Goal: Use online tool/utility: Use online tool/utility

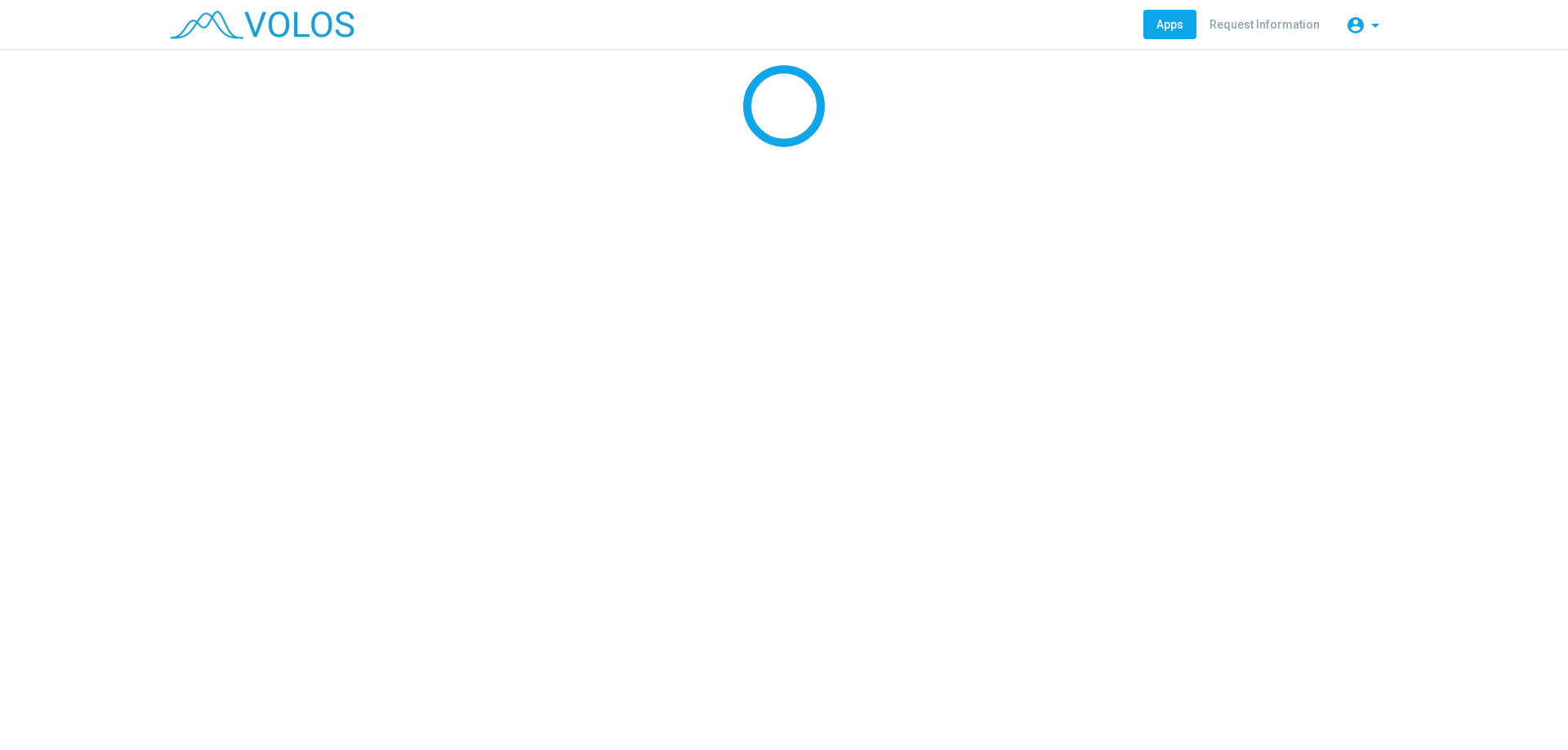
click at [314, 124] on div at bounding box center [784, 105] width 1568 height 81
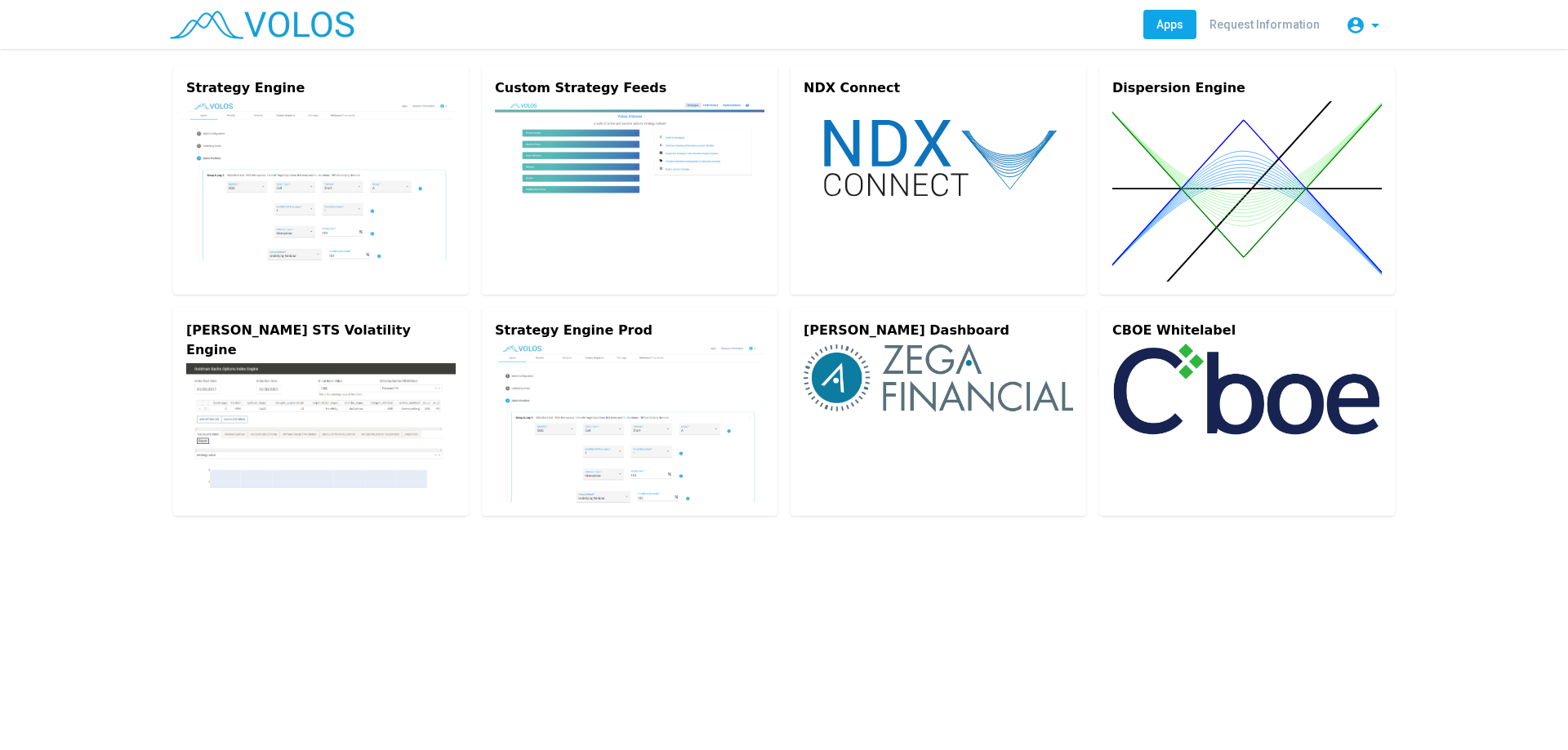
click at [314, 124] on img at bounding box center [321, 181] width 270 height 159
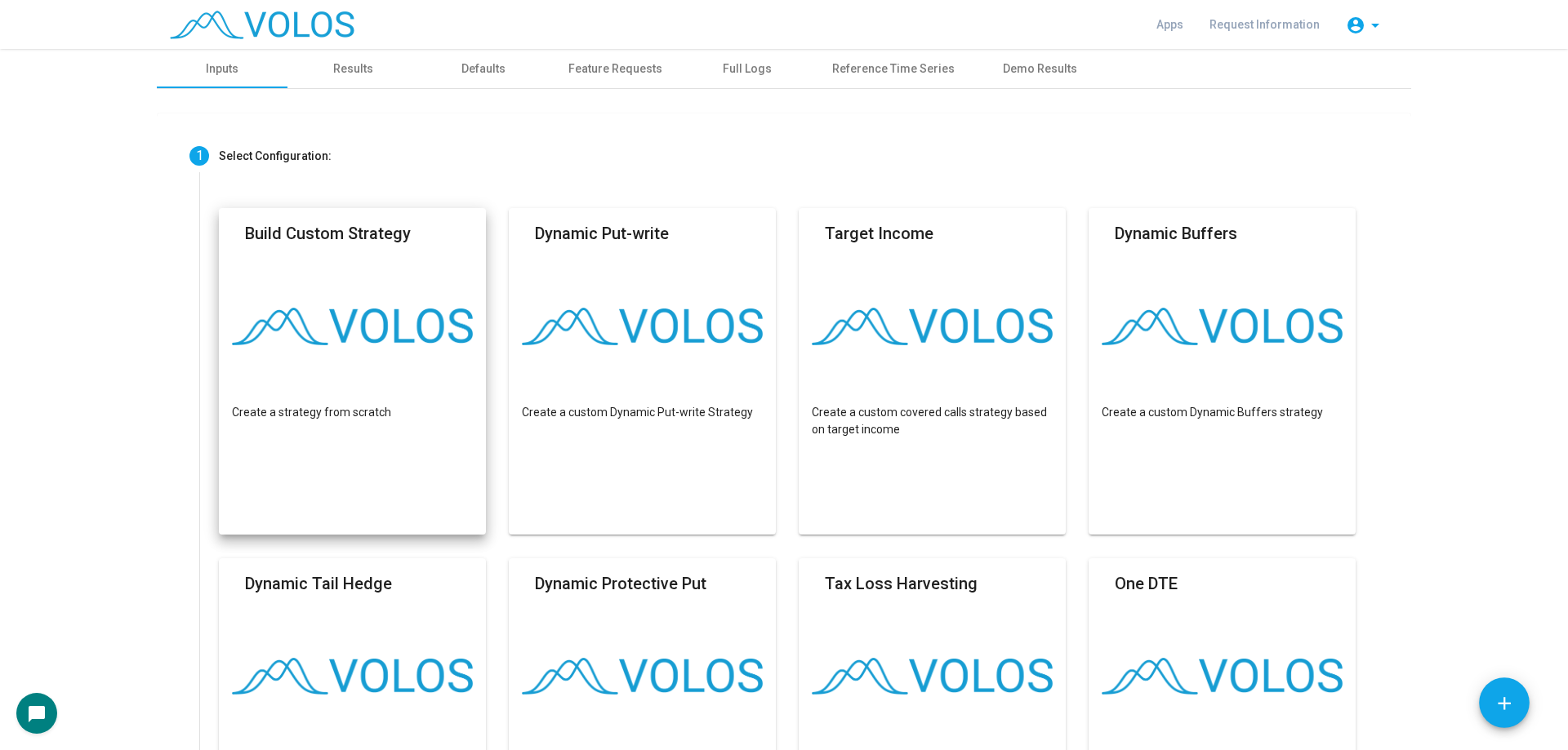
click at [406, 369] on mat-card "Build Custom Strategy Create a strategy from scratch" at bounding box center [352, 372] width 267 height 326
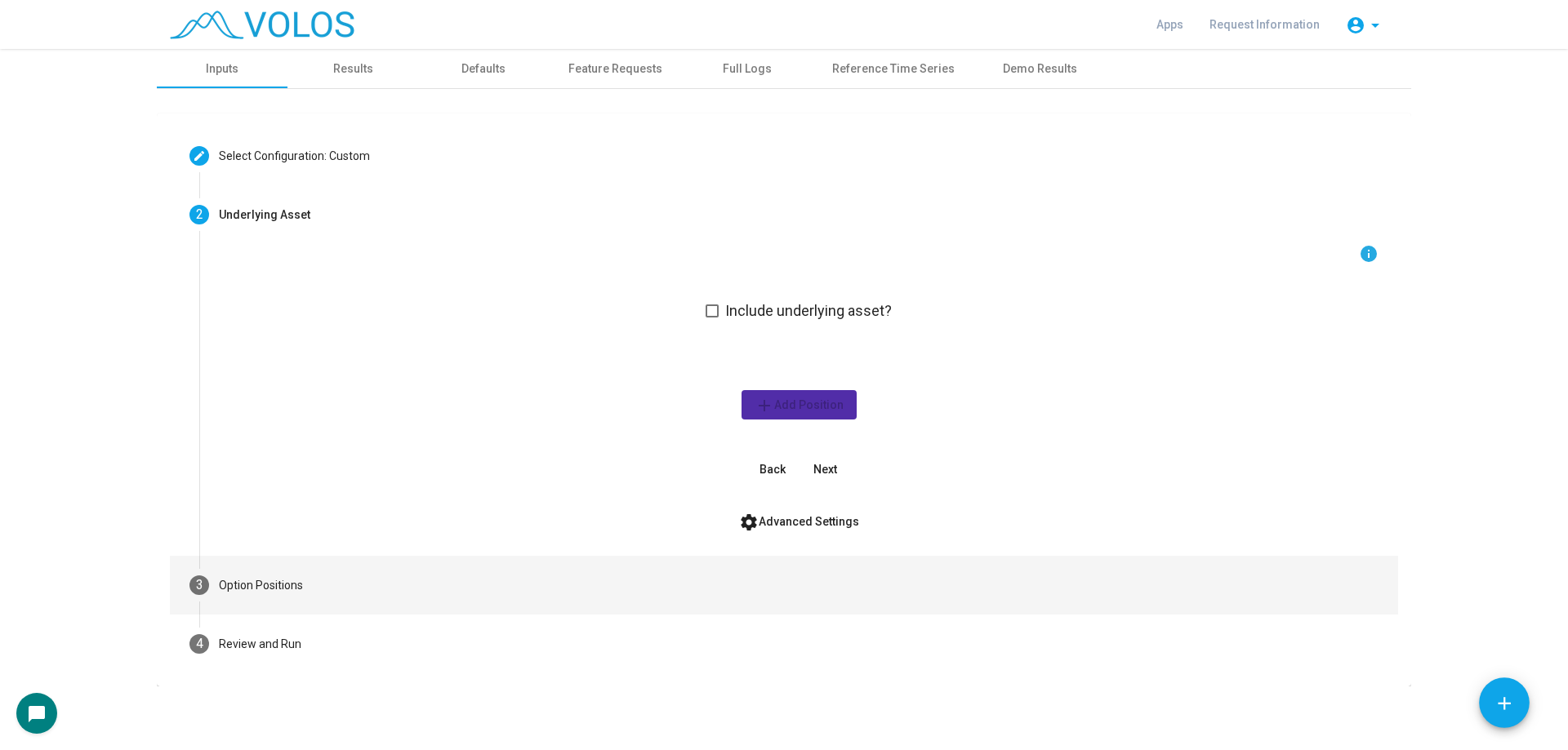
click at [421, 565] on mat-step-header "3 Option Positions" at bounding box center [784, 585] width 1228 height 59
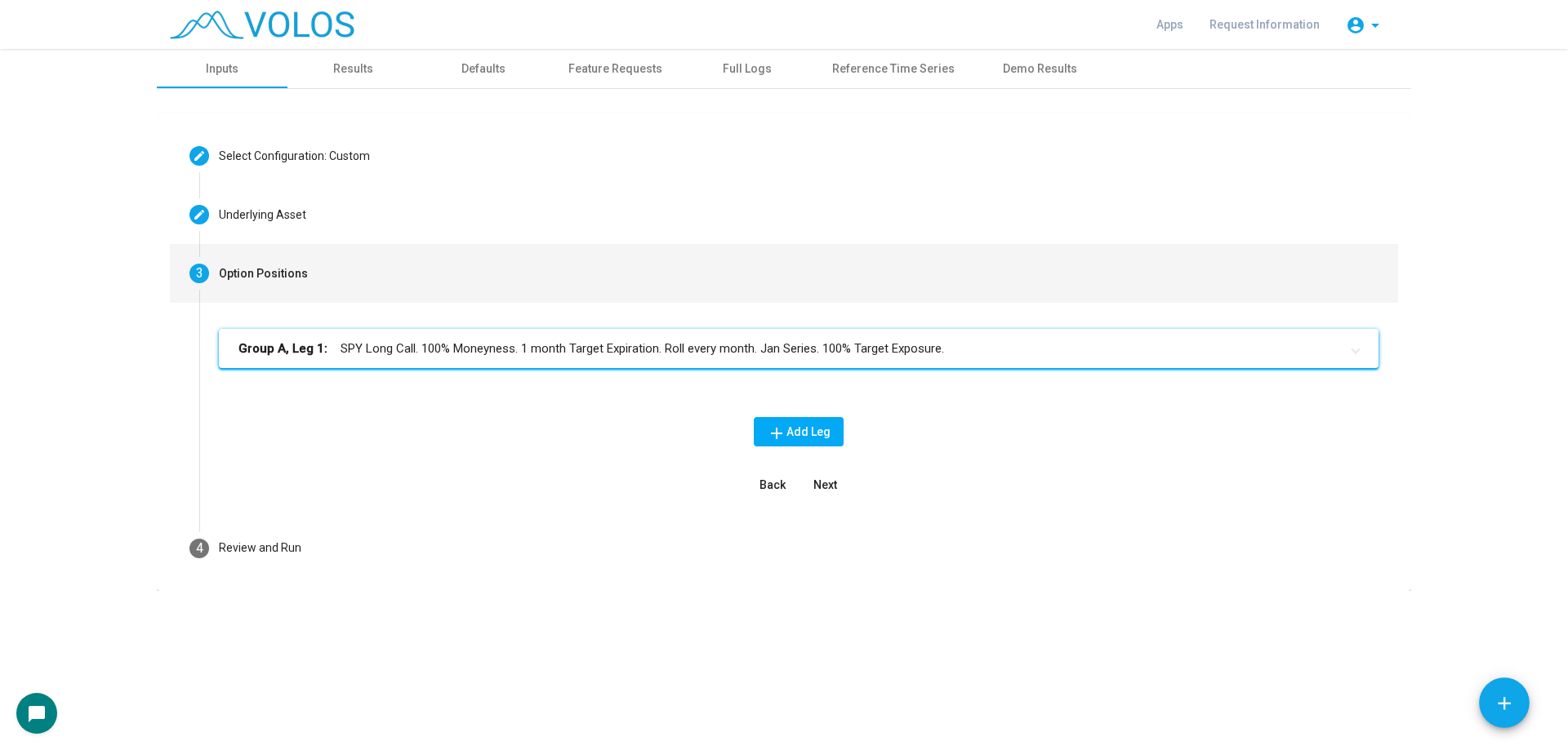
click at [648, 388] on div "Group A, Leg 1: SPY Long Call. 100% Moneyness. 1 month Target Expiration. Roll …" at bounding box center [798, 362] width 1159 height 65
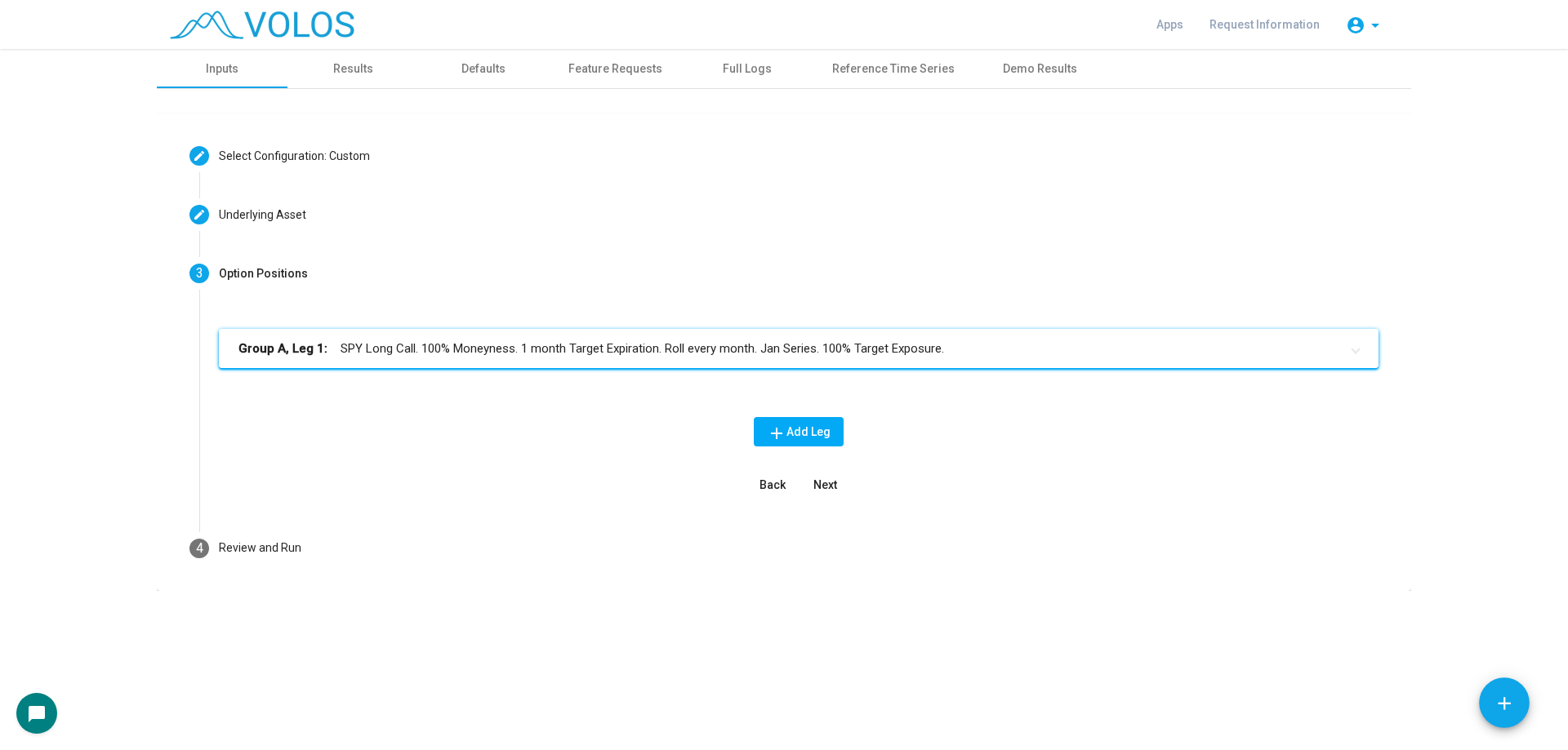
click at [704, 331] on mat-expansion-panel-header "Group A, Leg 1: SPY Long Call. 100% Moneyness. 1 month Target Expiration. Roll …" at bounding box center [798, 348] width 1159 height 39
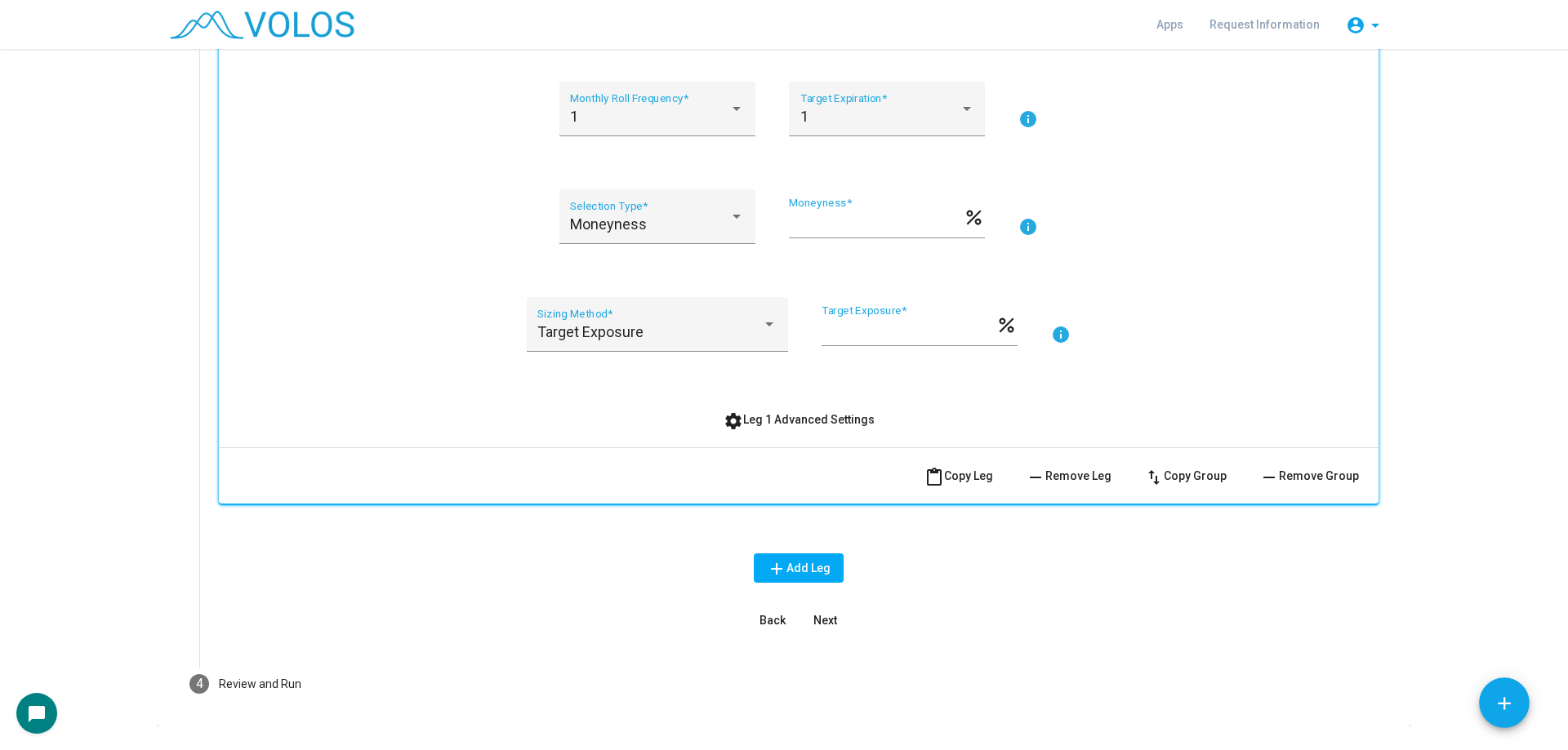
scroll to position [408, 0]
click at [760, 408] on button "settings Leg 1 Advanced Settings" at bounding box center [799, 419] width 178 height 29
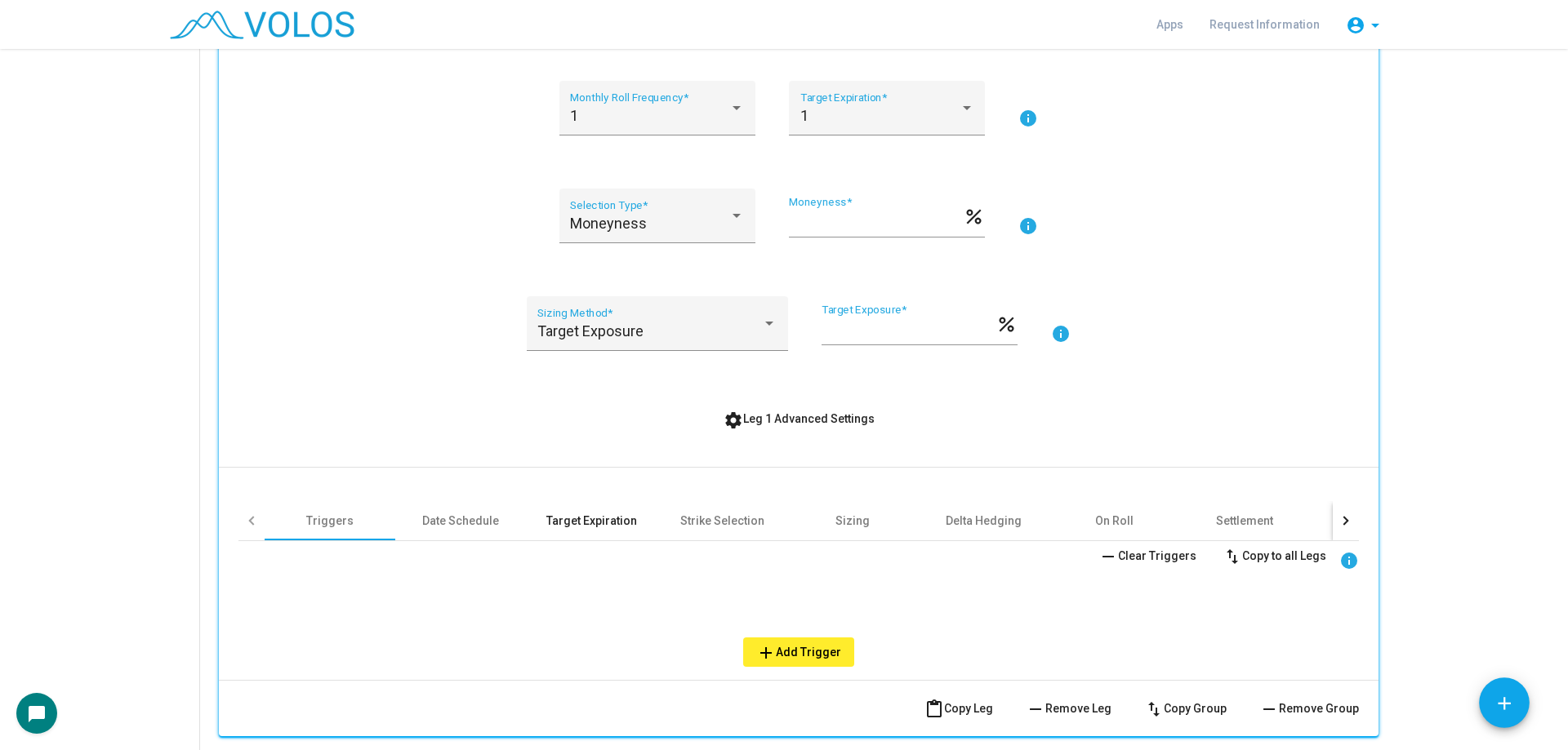
click at [582, 515] on div "Target Expiration" at bounding box center [591, 520] width 90 height 16
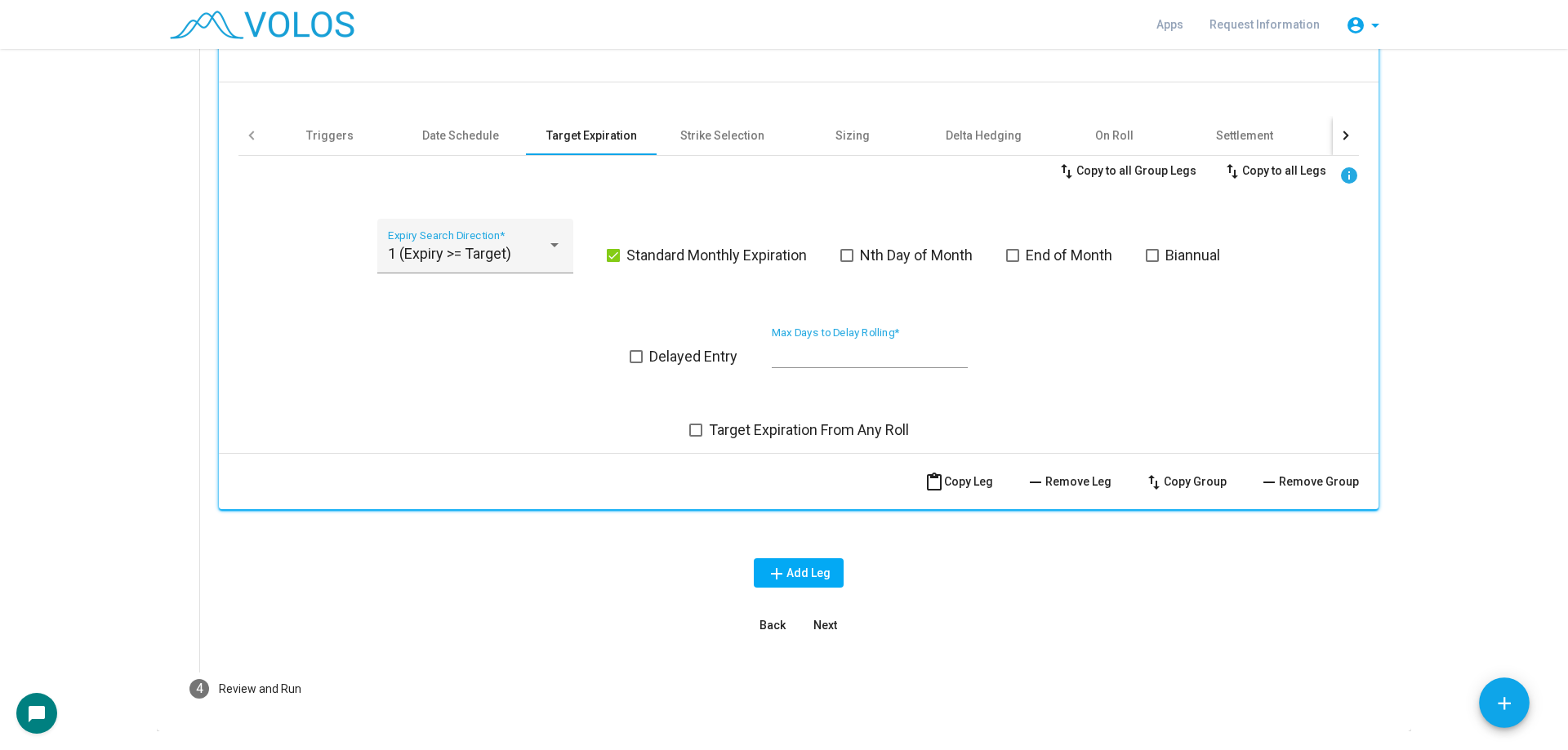
scroll to position [816, 0]
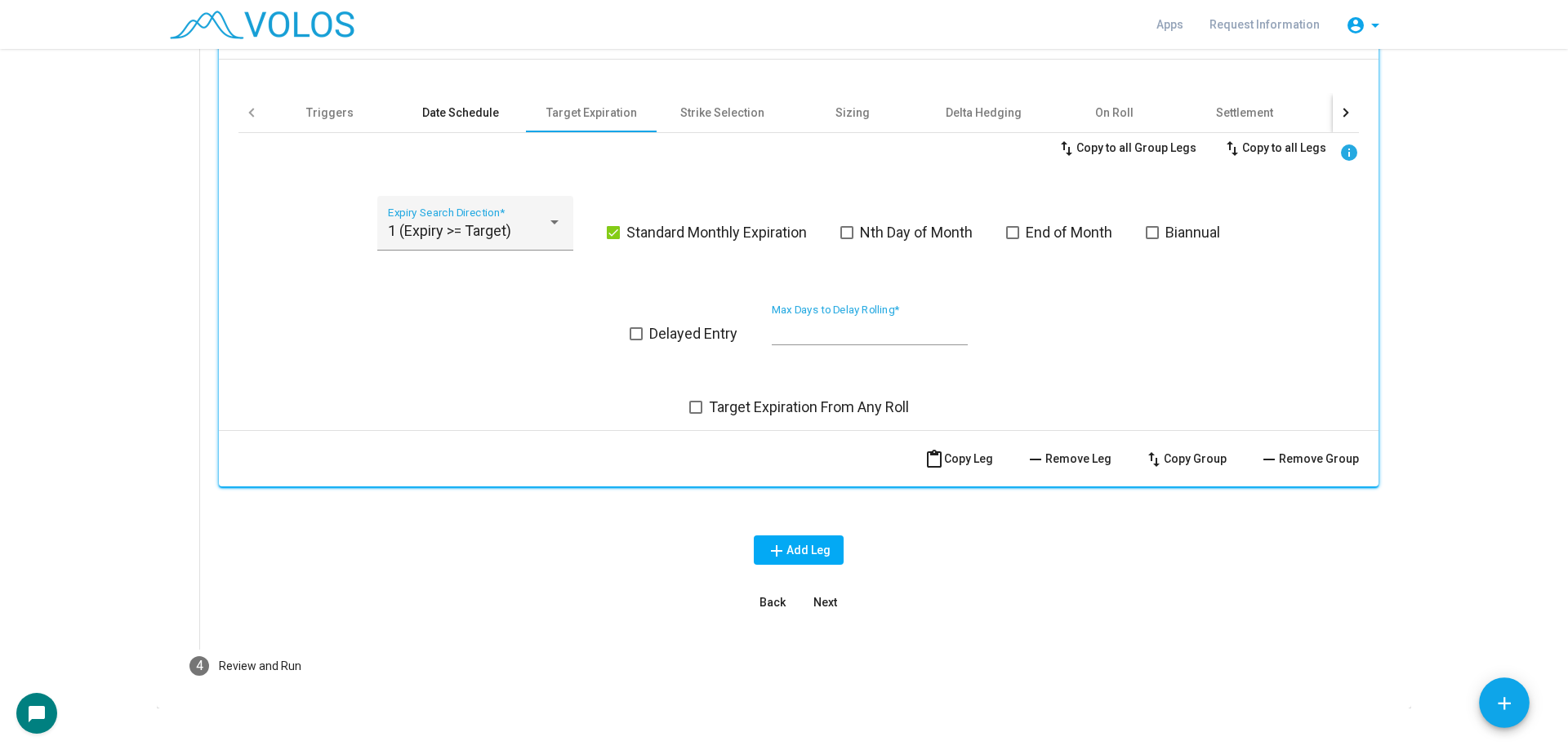
click at [459, 129] on div "Date Schedule" at bounding box center [461, 112] width 131 height 39
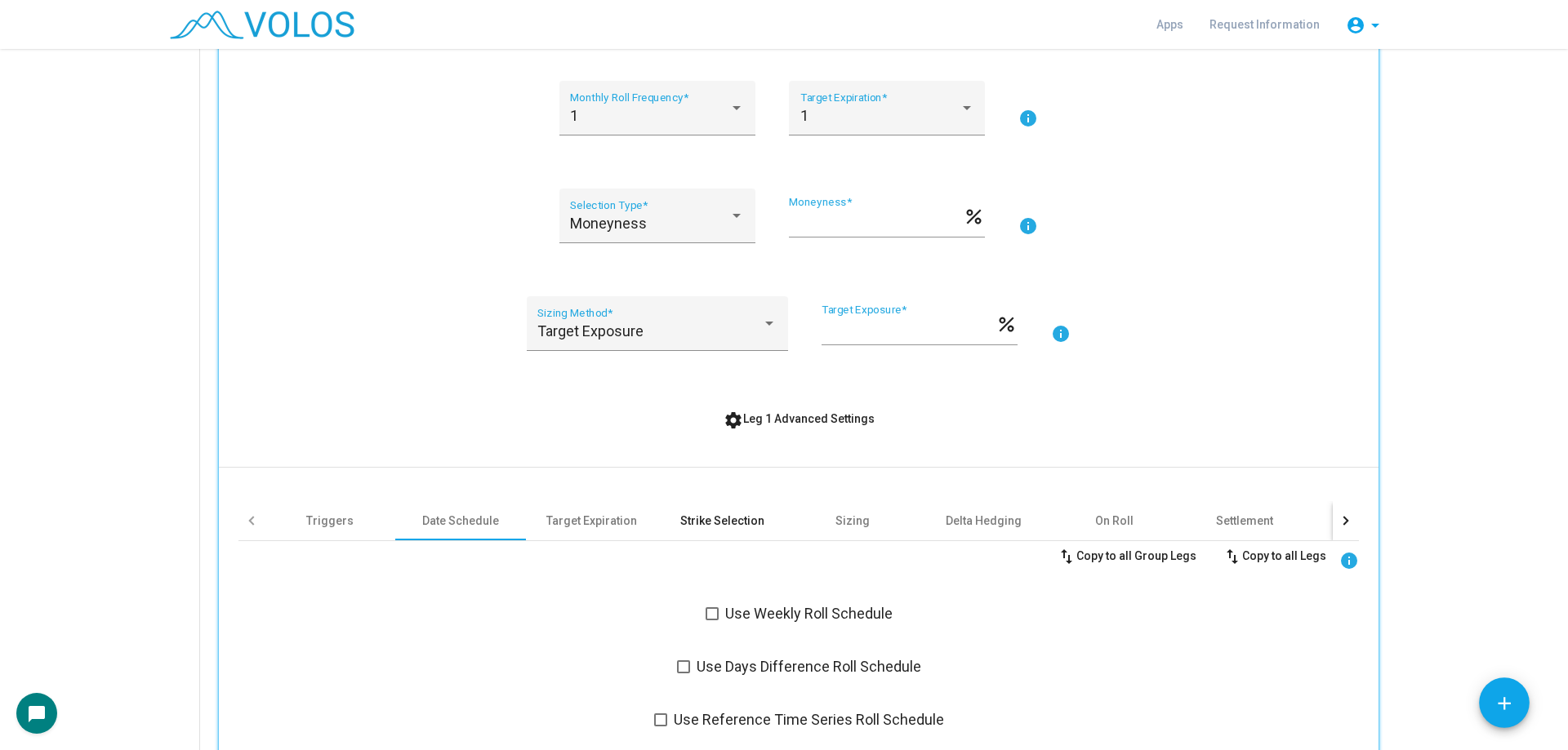
click at [720, 504] on div "Strike Selection" at bounding box center [722, 520] width 131 height 39
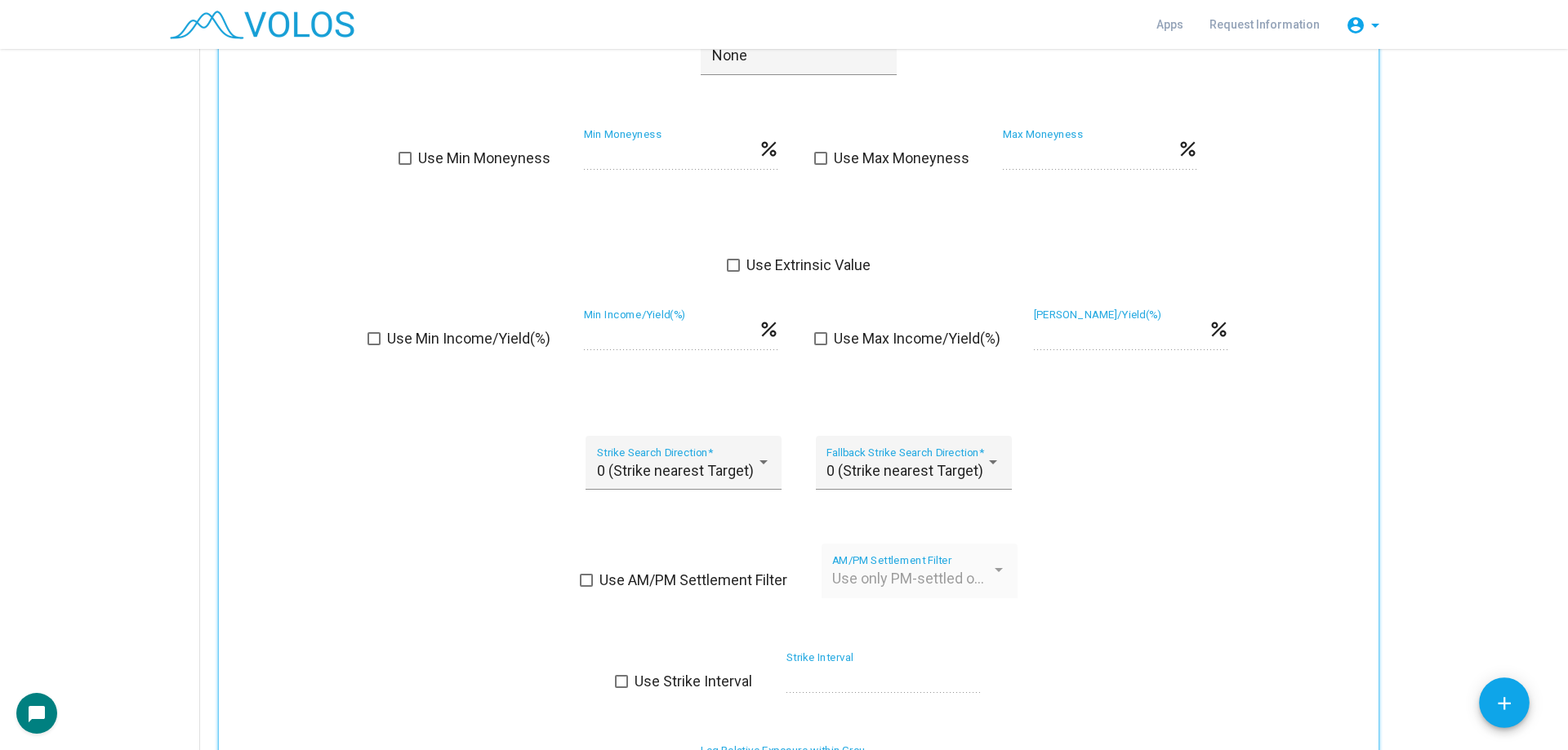
scroll to position [1143, 0]
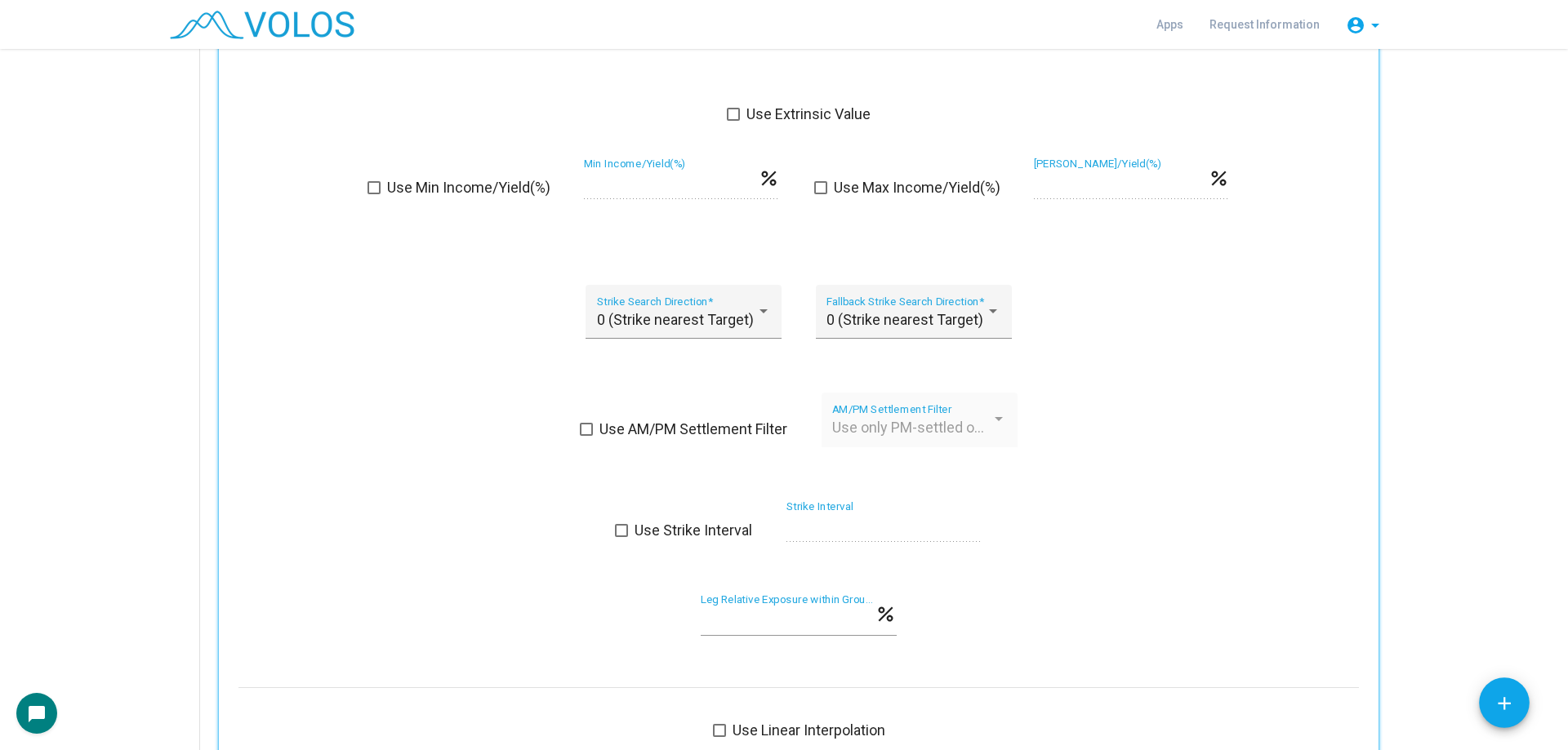
click at [700, 442] on div "Use AM/PM Settlement Filter Use only PM-settled options AM/PM Settlement Filter" at bounding box center [798, 429] width 1120 height 74
click at [882, 415] on div "Use only PM-settled options AM/PM Settlement Filter" at bounding box center [919, 425] width 174 height 44
click at [728, 421] on span "Use AM/PM Settlement Filter" at bounding box center [693, 429] width 188 height 19
click at [882, 424] on span "Use only PM-settled options" at bounding box center [923, 427] width 183 height 17
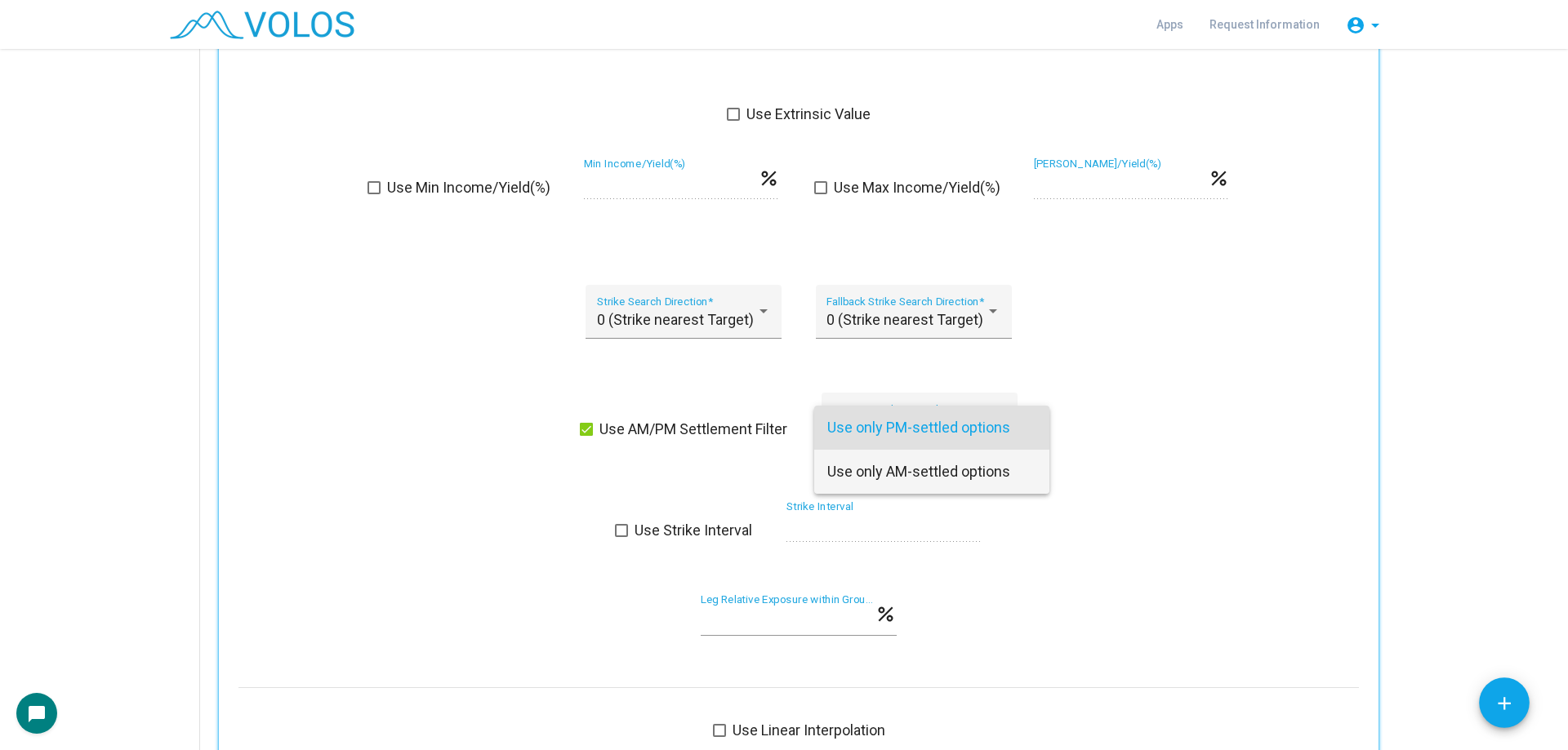
click at [980, 477] on span "Use only AM-settled options" at bounding box center [931, 471] width 209 height 44
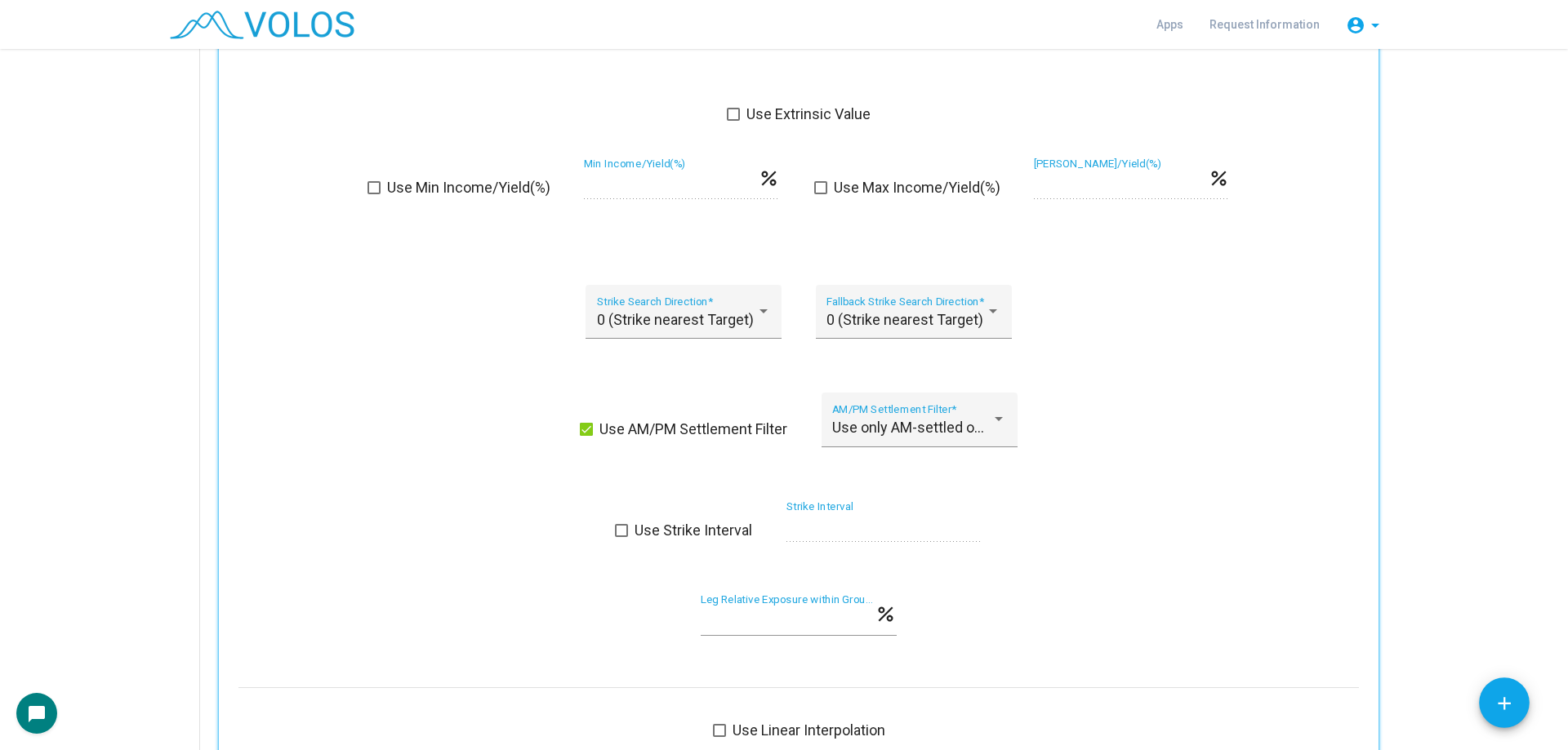
drag, startPoint x: 1163, startPoint y: 479, endPoint x: 1219, endPoint y: 455, distance: 60.9
click at [1164, 479] on div "swap_vert Copy to all Group Legs swap_vert Copy to all Legs info None Strike > …" at bounding box center [798, 274] width 1120 height 934
click at [340, 321] on div "0 (Strike nearest Target) Strike Search Direction * 0 (Strike nearest Target) F…" at bounding box center [798, 321] width 1120 height 74
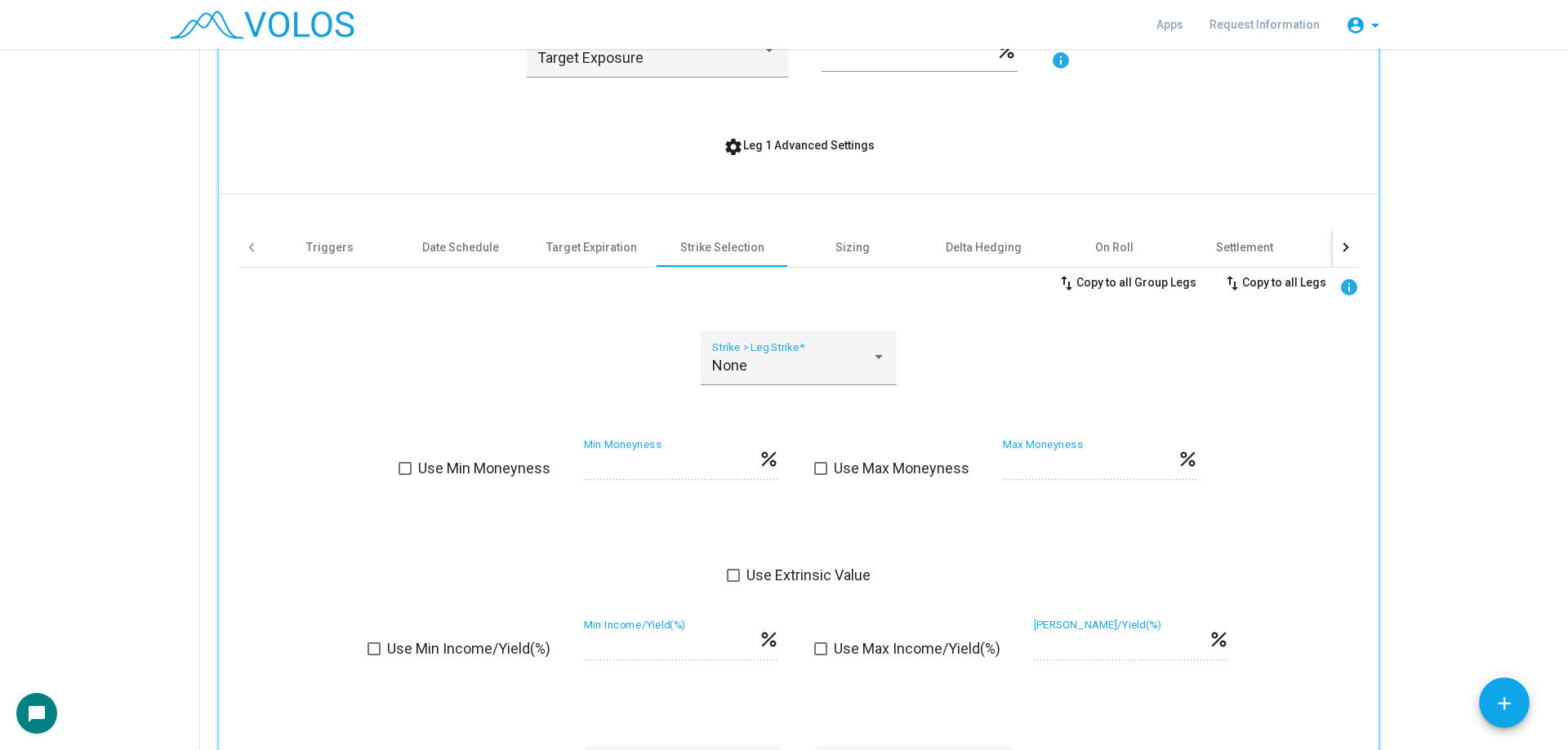
scroll to position [653, 0]
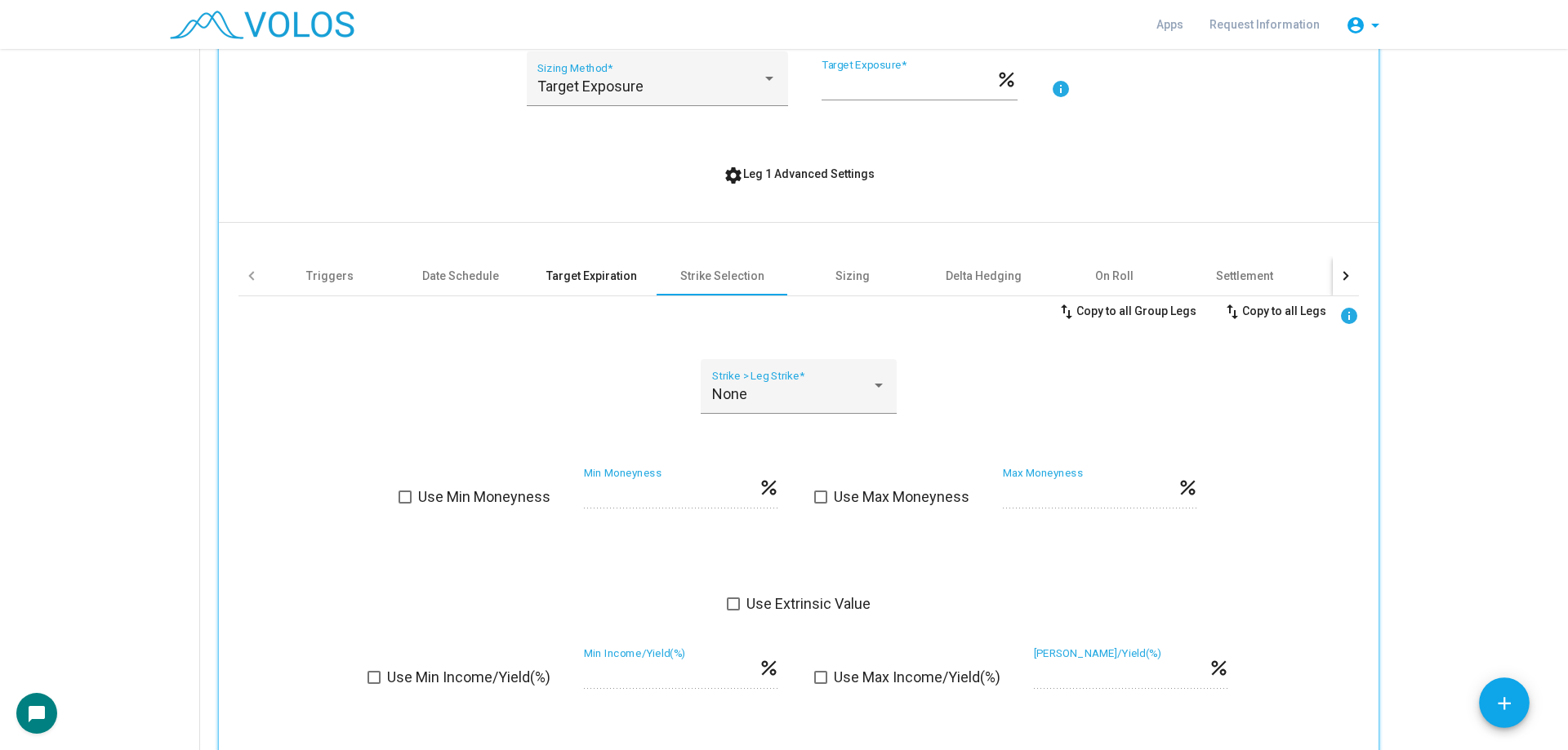
click at [611, 292] on div "Target Expiration" at bounding box center [591, 275] width 131 height 39
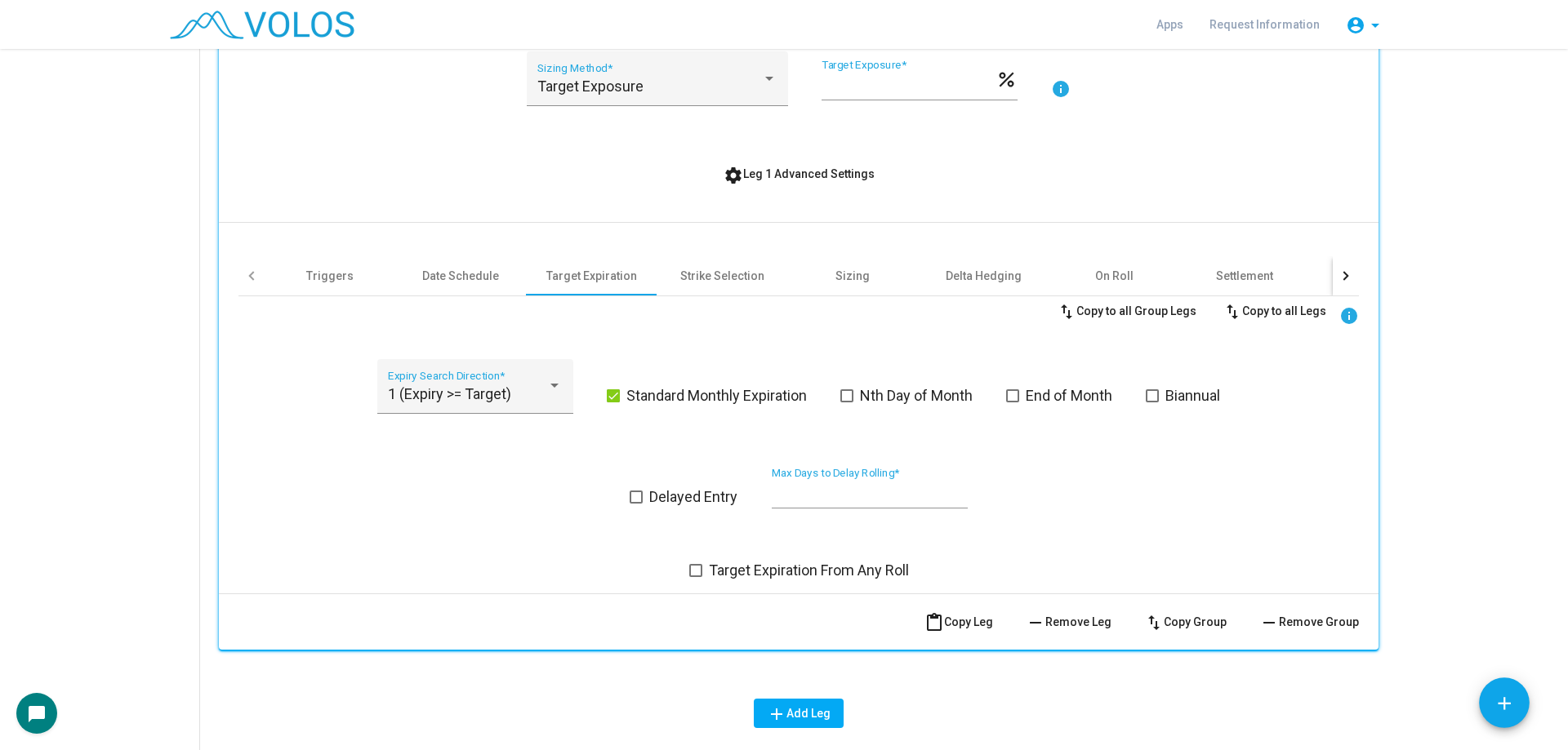
click at [392, 469] on div "Delayed Entry ** Max Days to Delay Rolling *" at bounding box center [798, 497] width 1120 height 60
click at [740, 268] on div "Strike Selection" at bounding box center [722, 275] width 84 height 16
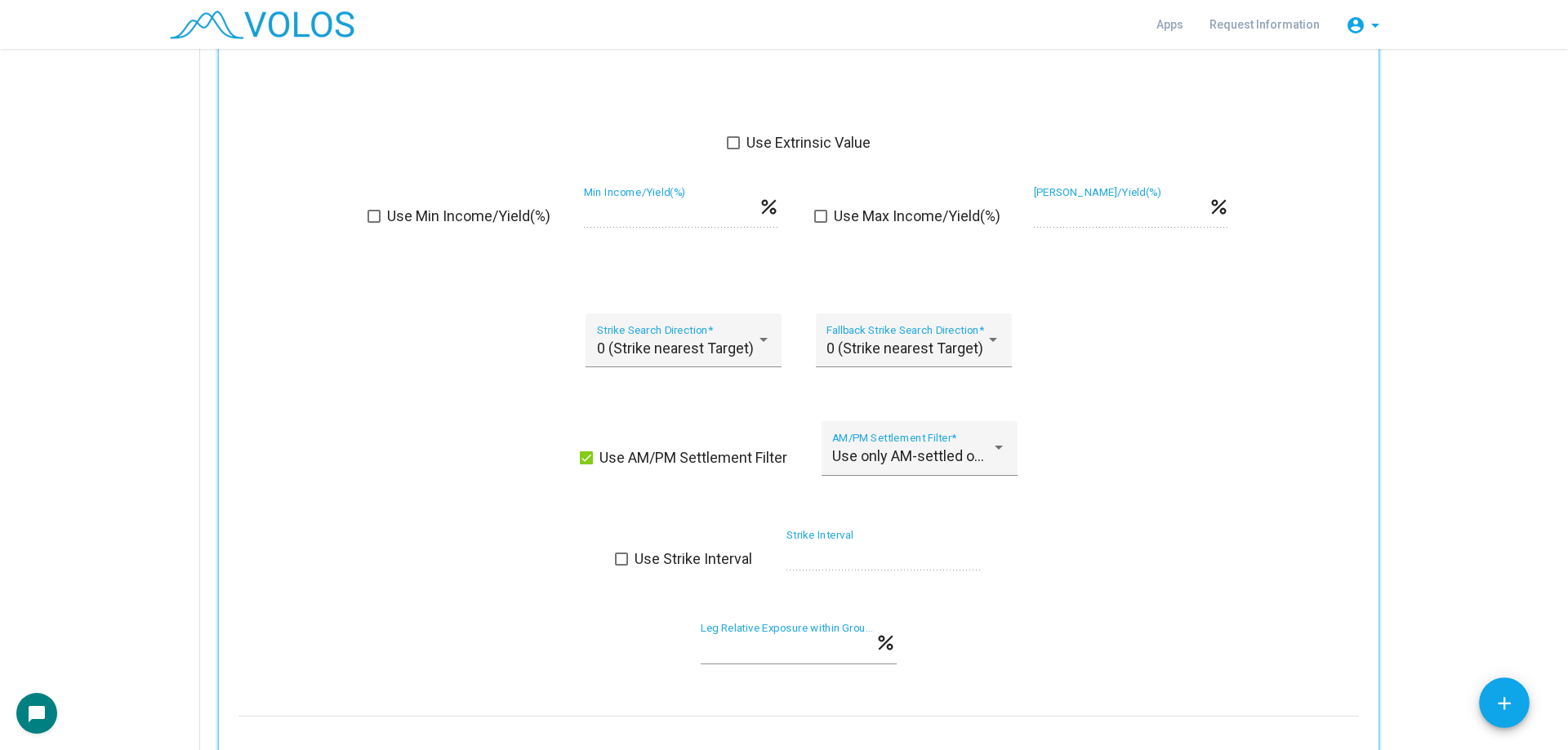
scroll to position [1143, 0]
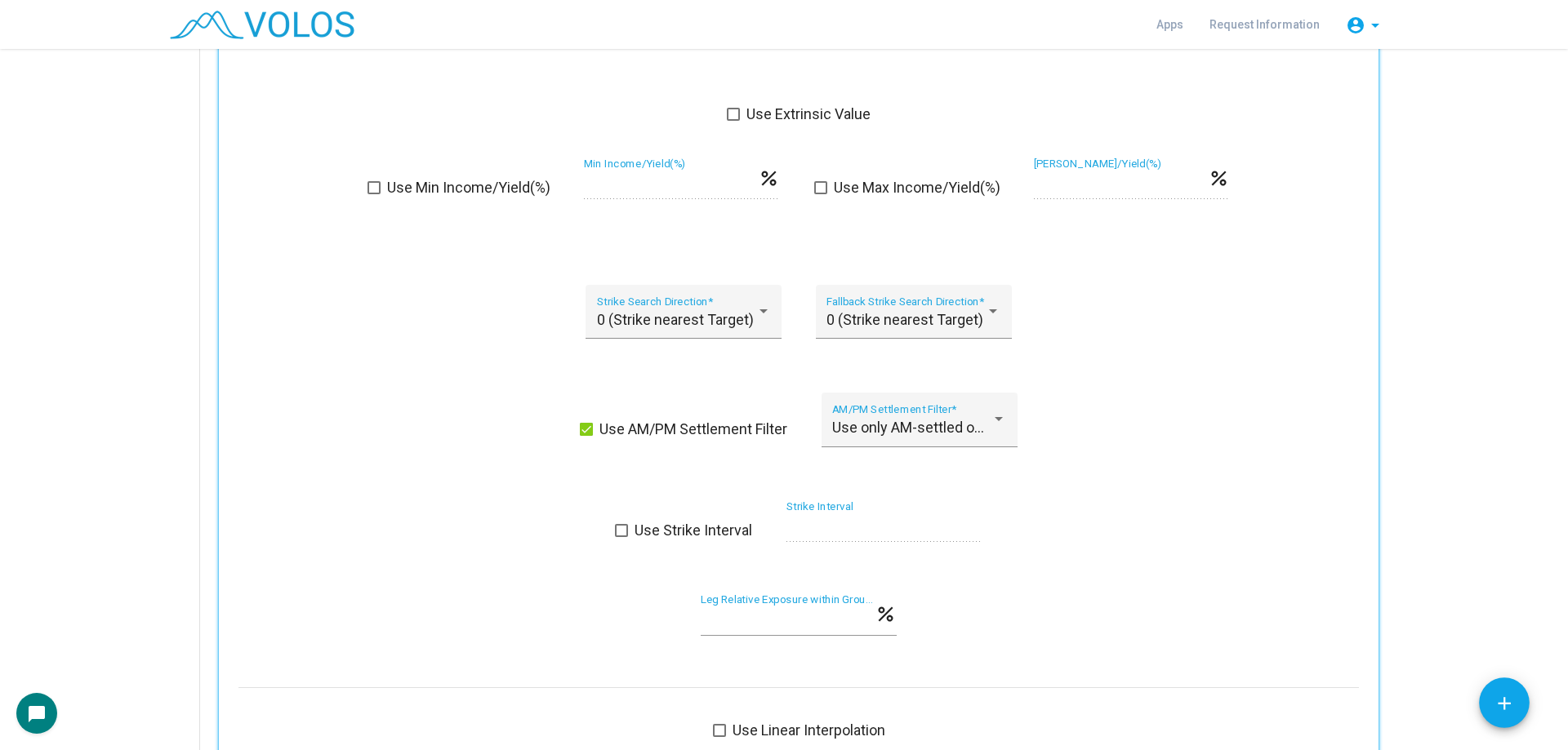
click at [603, 434] on span "Use AM/PM Settlement Filter" at bounding box center [693, 429] width 188 height 19
